Goal: Task Accomplishment & Management: Use online tool/utility

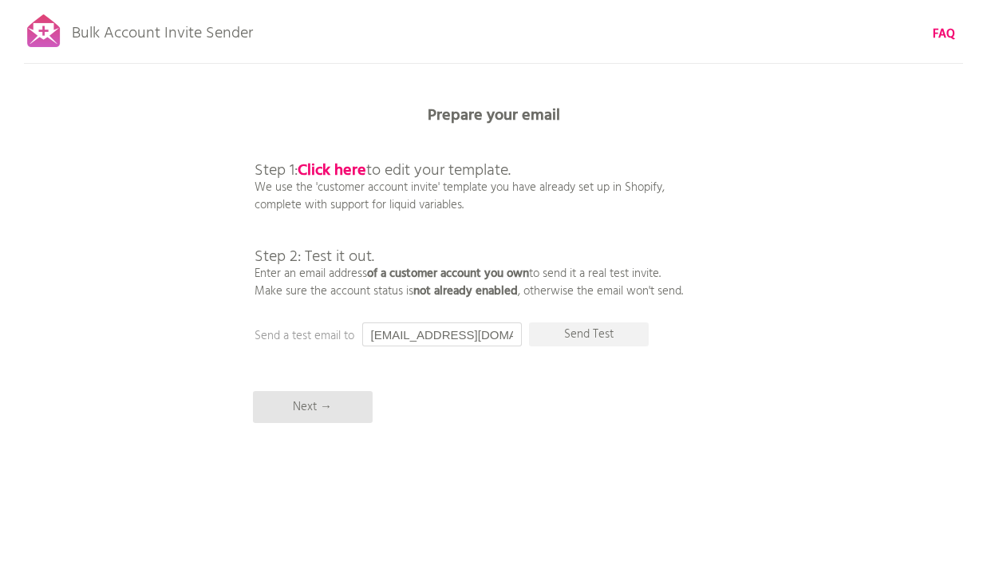
drag, startPoint x: 494, startPoint y: 334, endPoint x: 368, endPoint y: 335, distance: 125.2
click at [368, 335] on input "[EMAIL_ADDRESS][DOMAIN_NAME]" at bounding box center [442, 334] width 160 height 24
paste input "chamonixsearles@gmail"
type input "chamonixsearles@gmail.com"
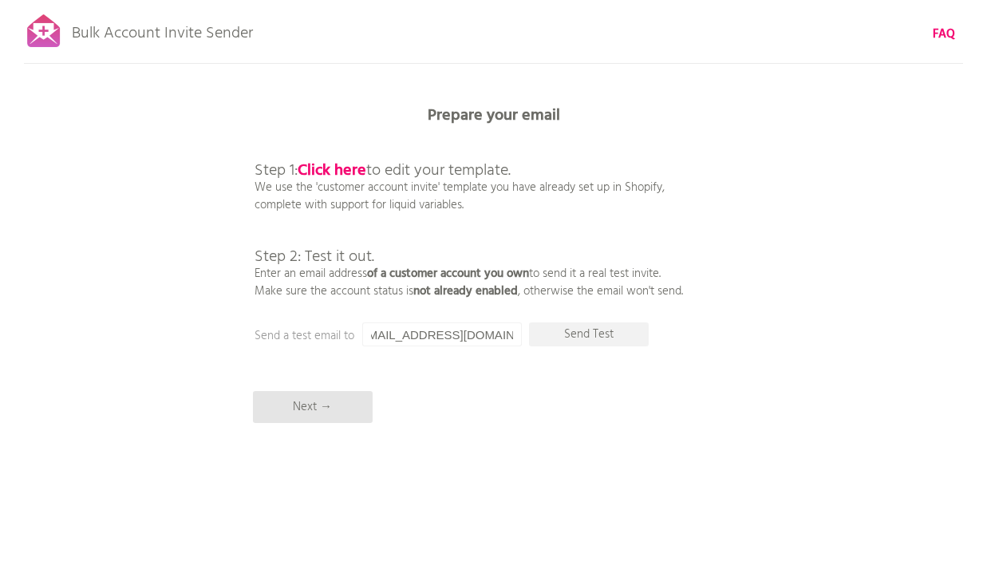
scroll to position [0, 0]
click at [547, 332] on p "Send Test" at bounding box center [589, 334] width 120 height 24
click at [332, 169] on b "Click here" at bounding box center [331, 171] width 69 height 26
click at [583, 333] on p "Send Test" at bounding box center [589, 334] width 120 height 24
drag, startPoint x: 498, startPoint y: 330, endPoint x: 358, endPoint y: 328, distance: 139.6
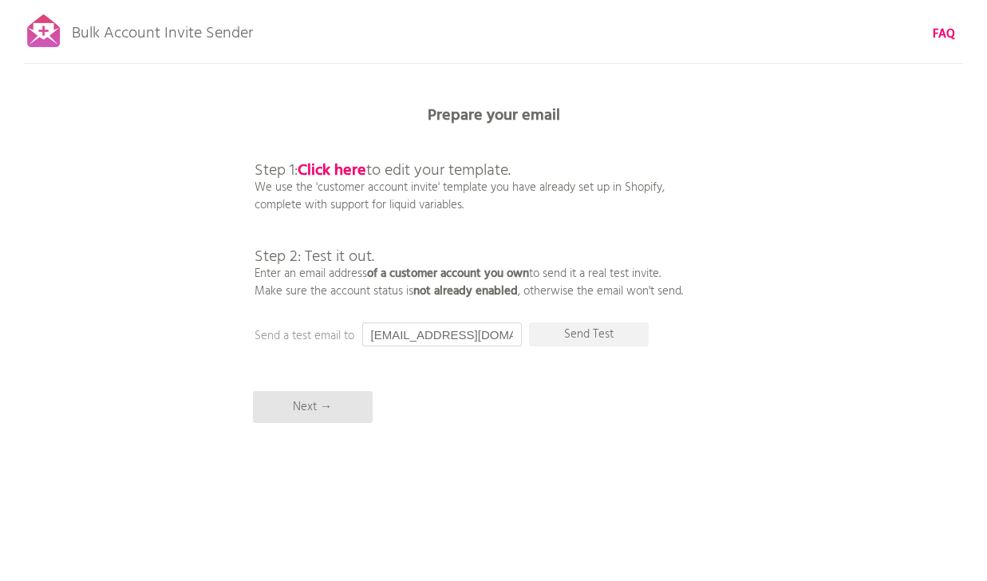
click at [362, 330] on input "[EMAIL_ADDRESS][DOMAIN_NAME]" at bounding box center [442, 334] width 160 height 24
paste input "[EMAIL_ADDRESS]"
type input "[EMAIL_ADDRESS][DOMAIN_NAME]"
click at [613, 337] on p "Send Test" at bounding box center [589, 334] width 120 height 24
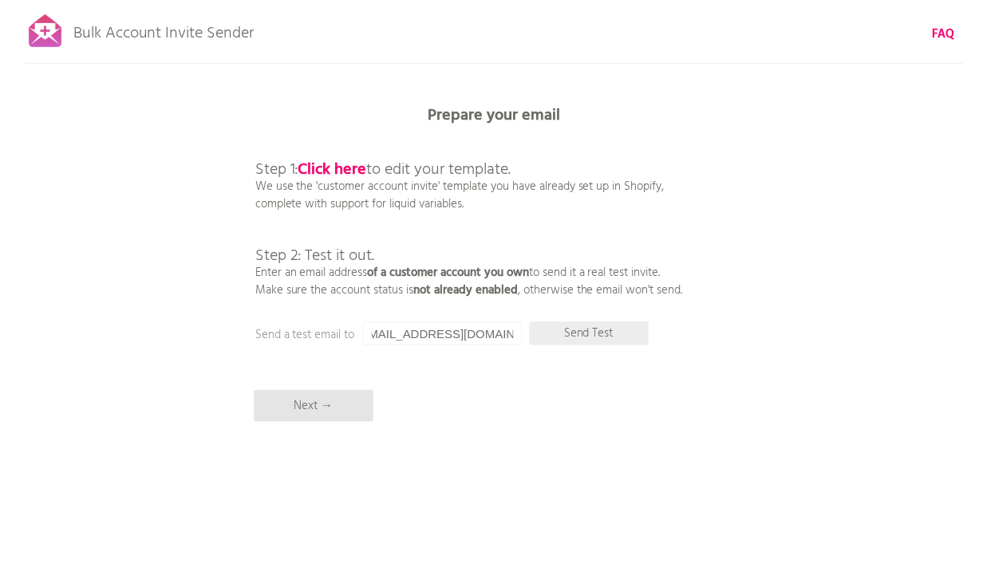
scroll to position [0, 0]
drag, startPoint x: 498, startPoint y: 337, endPoint x: 355, endPoint y: 327, distance: 143.1
click at [355, 0] on div "Prepare your email Step 1: Click here to edit your template. We use the 'custom…" at bounding box center [493, 0] width 987 height 0
type input "[EMAIL_ADDRESS][DOMAIN_NAME]"
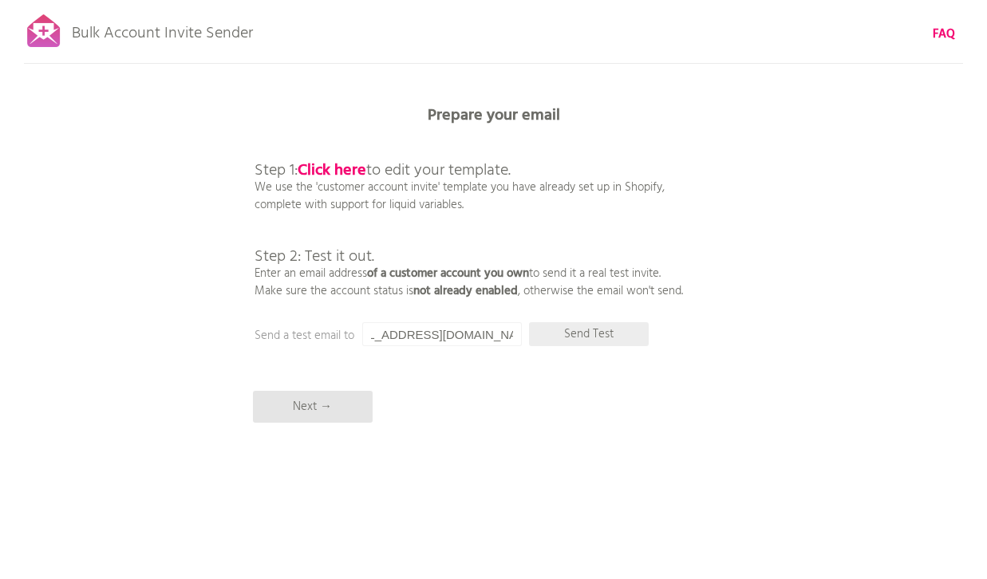
click at [567, 331] on p "Send Test" at bounding box center [589, 334] width 120 height 24
